Goal: Transaction & Acquisition: Subscribe to service/newsletter

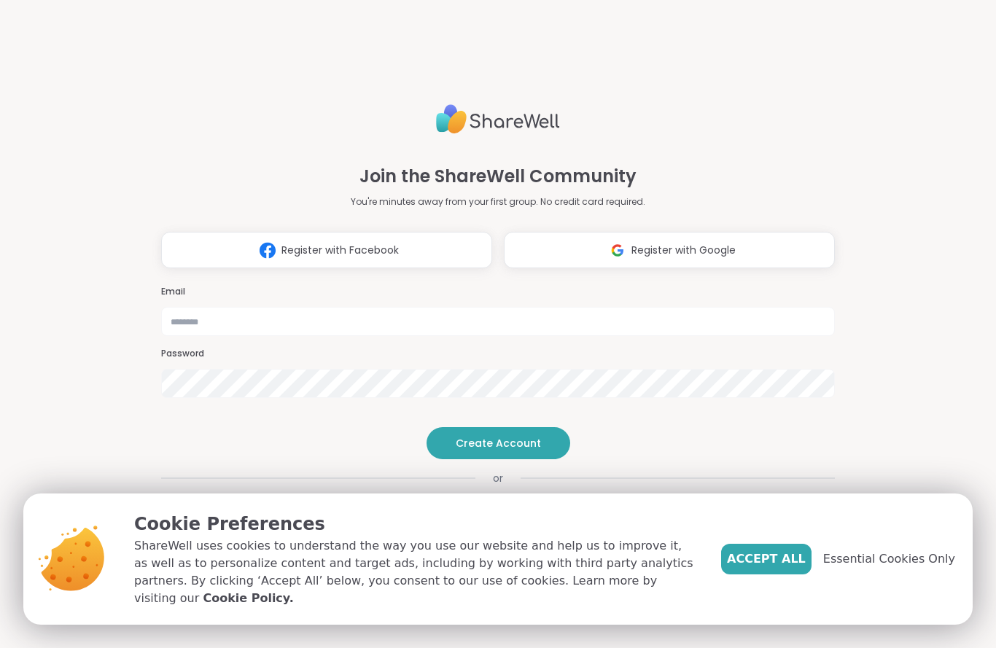
click at [781, 568] on span "Accept All" at bounding box center [766, 560] width 79 height 18
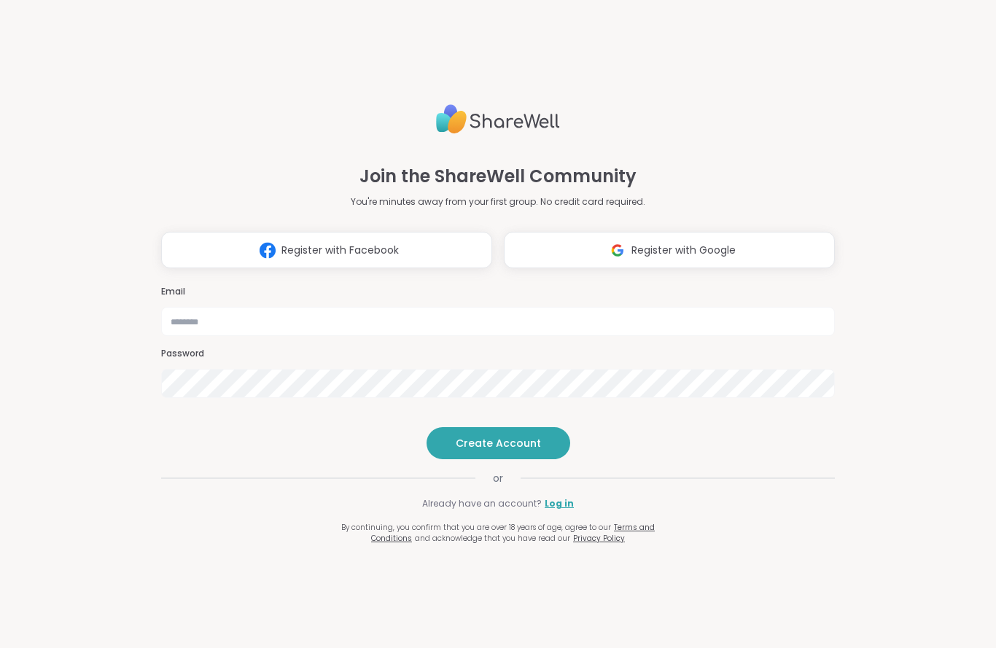
click at [289, 232] on button "Register with Facebook" at bounding box center [326, 250] width 331 height 36
click at [728, 243] on span "Register with Google" at bounding box center [684, 250] width 104 height 15
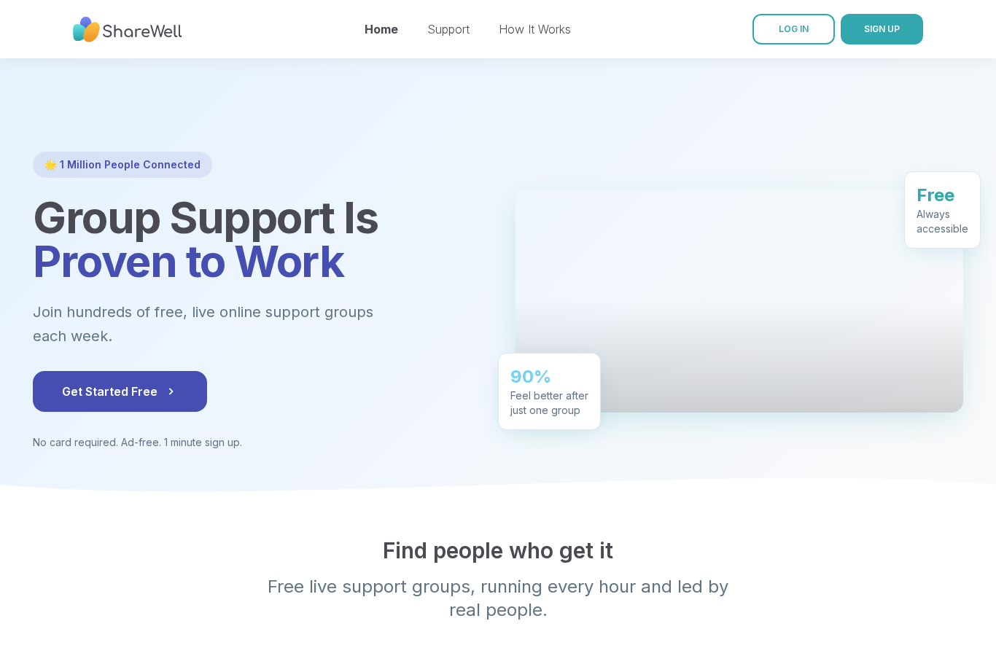
click at [142, 371] on button "Get Started Free" at bounding box center [120, 391] width 174 height 41
